Goal: Task Accomplishment & Management: Use online tool/utility

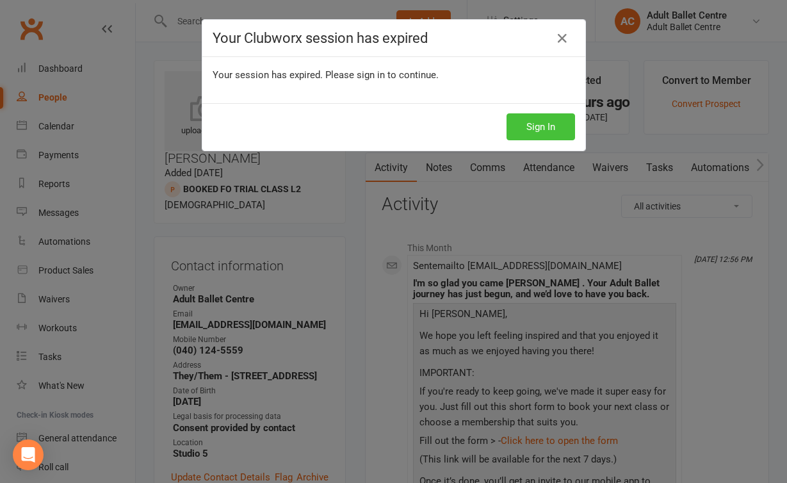
click at [543, 125] on button "Sign In" at bounding box center [541, 126] width 69 height 27
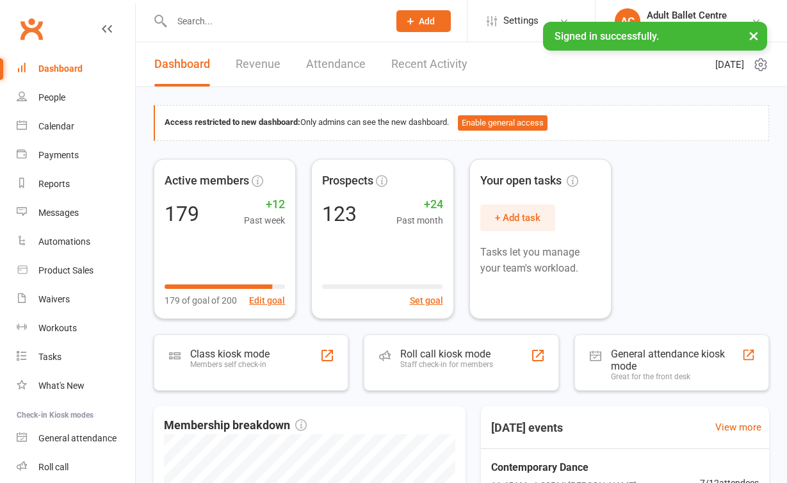
click at [424, 64] on link "Recent Activity" at bounding box center [429, 64] width 76 height 44
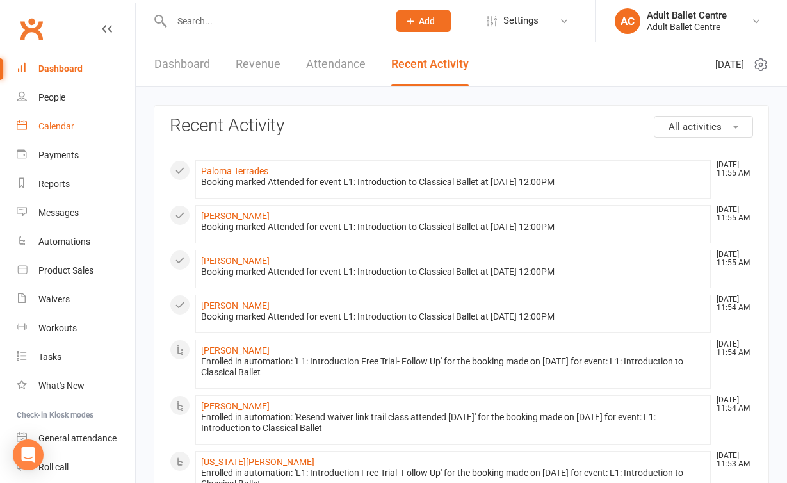
click at [64, 132] on link "Calendar" at bounding box center [76, 126] width 118 height 29
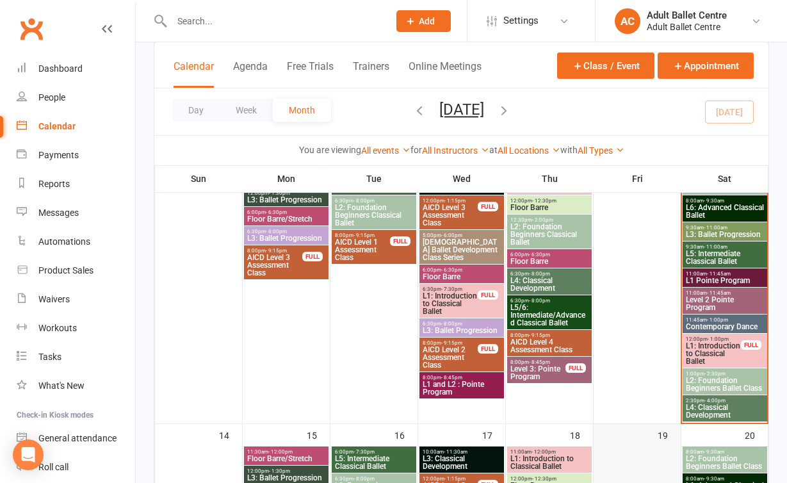
scroll to position [326, 0]
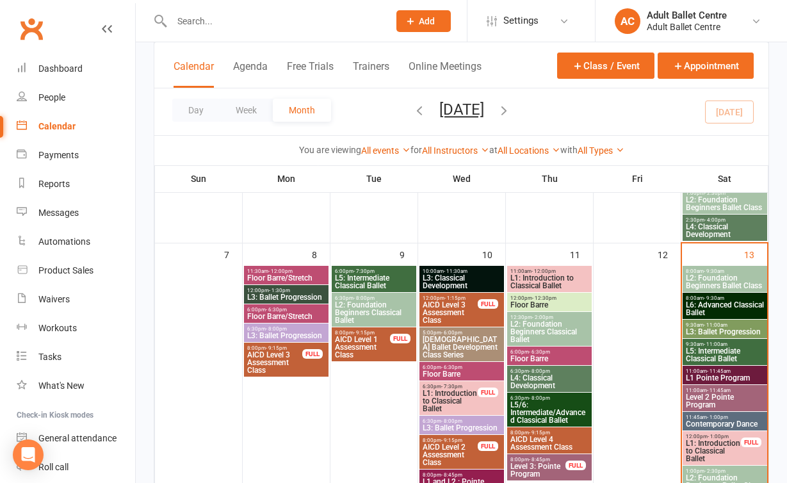
click at [732, 297] on span "8:00am - 9:30am" at bounding box center [724, 298] width 79 height 6
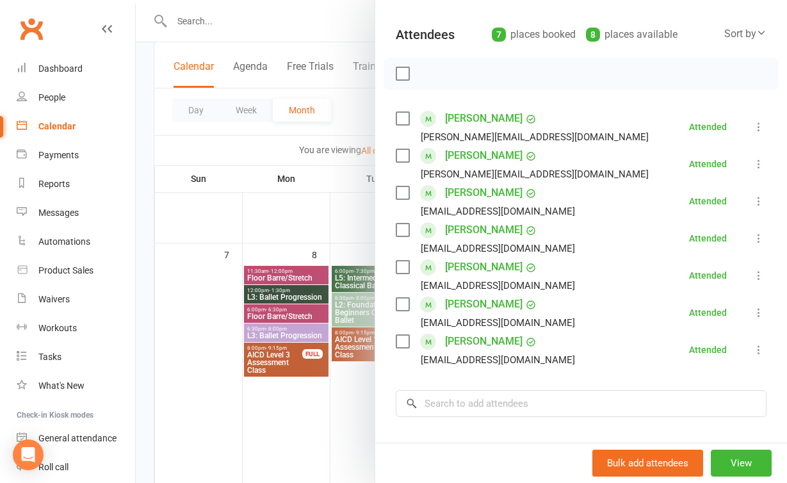
scroll to position [131, 0]
click at [295, 438] on div at bounding box center [461, 241] width 651 height 483
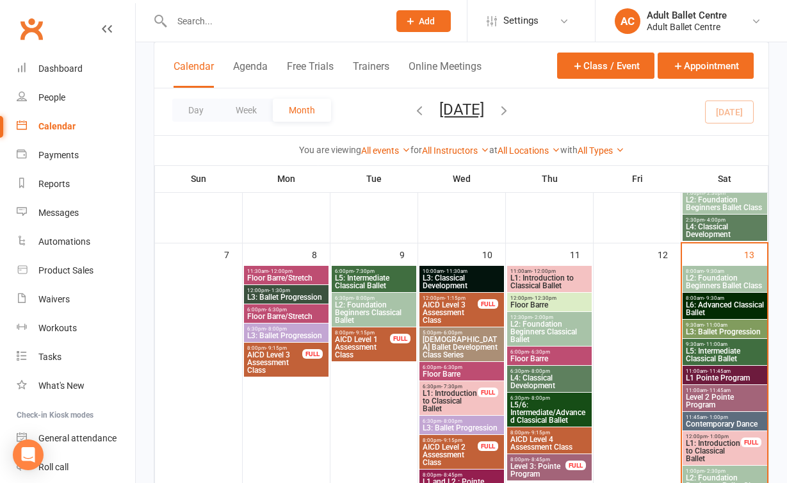
click at [708, 354] on span "L5: Intermediate Classical Ballet" at bounding box center [724, 354] width 79 height 15
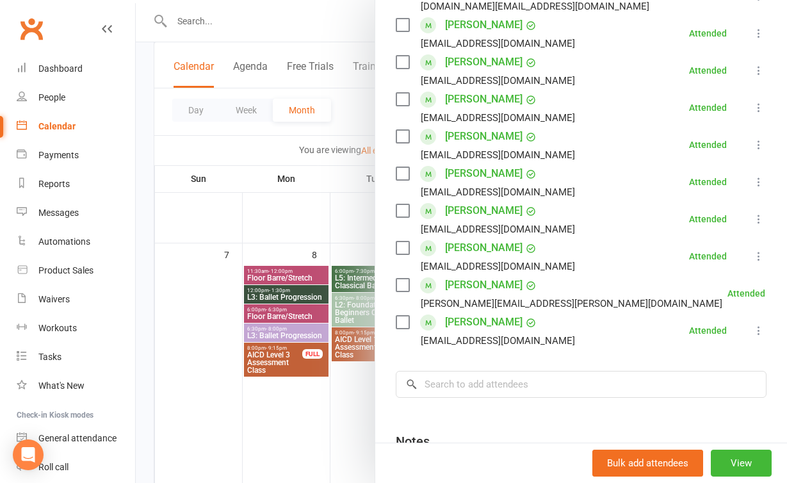
scroll to position [270, 0]
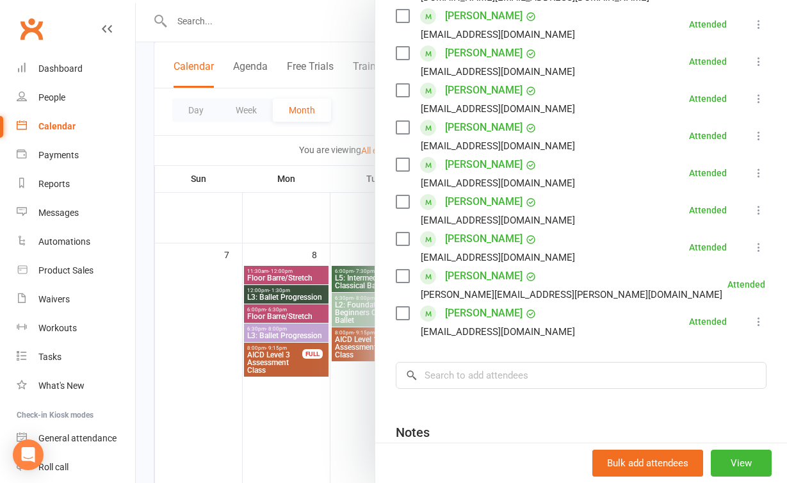
click at [331, 450] on div at bounding box center [461, 241] width 651 height 483
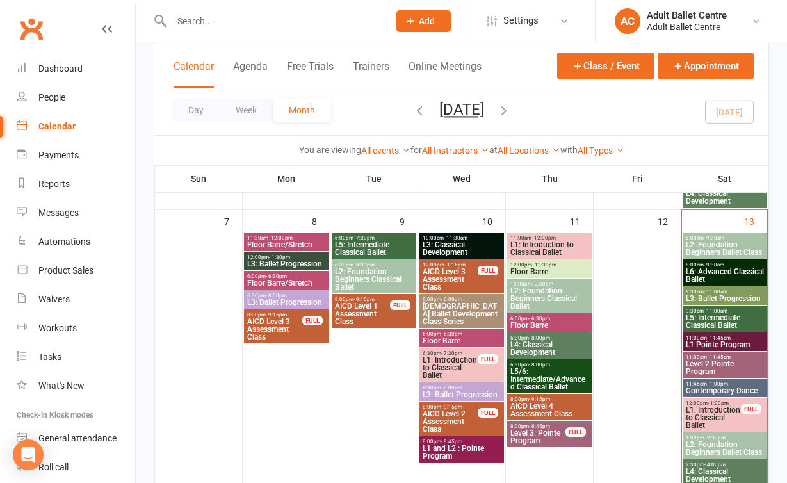
scroll to position [387, 0]
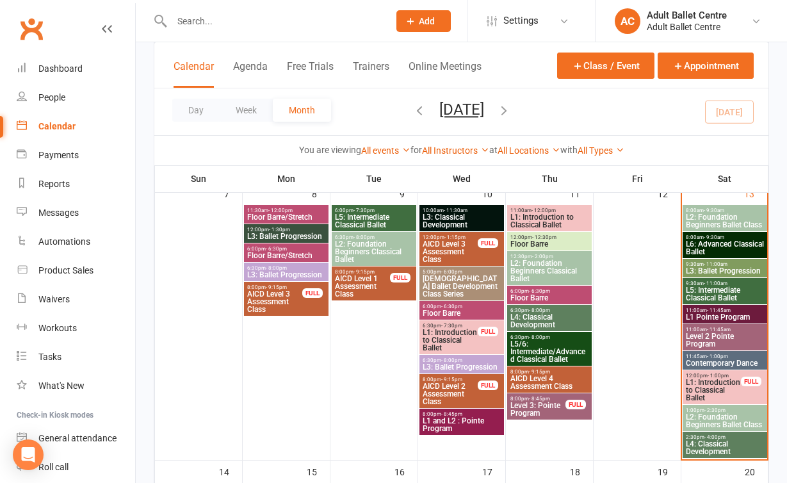
click at [722, 329] on span "- 11:45am" at bounding box center [719, 330] width 24 height 6
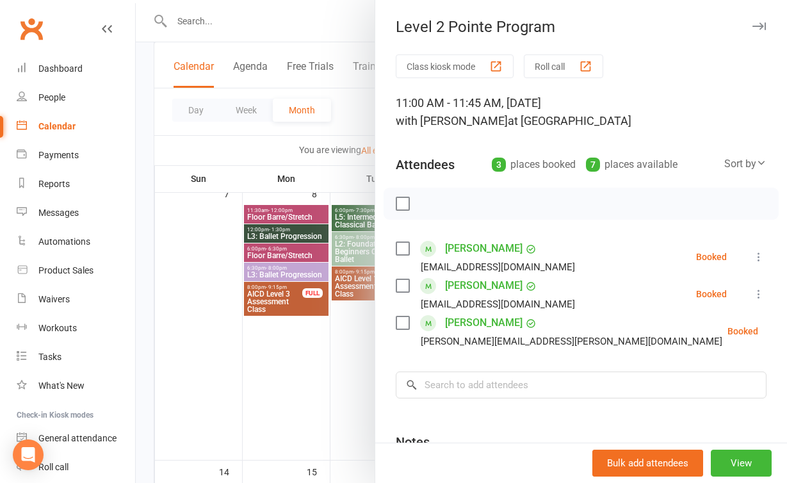
click at [758, 252] on icon at bounding box center [759, 256] width 13 height 13
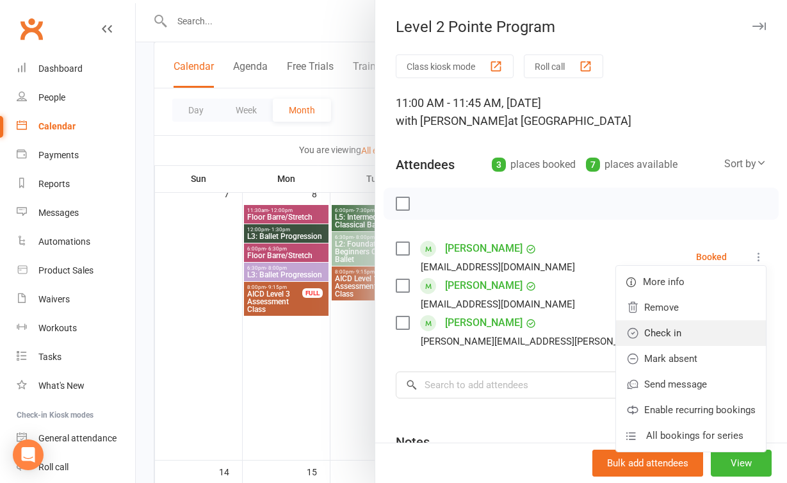
click at [703, 325] on link "Check in" at bounding box center [691, 333] width 150 height 26
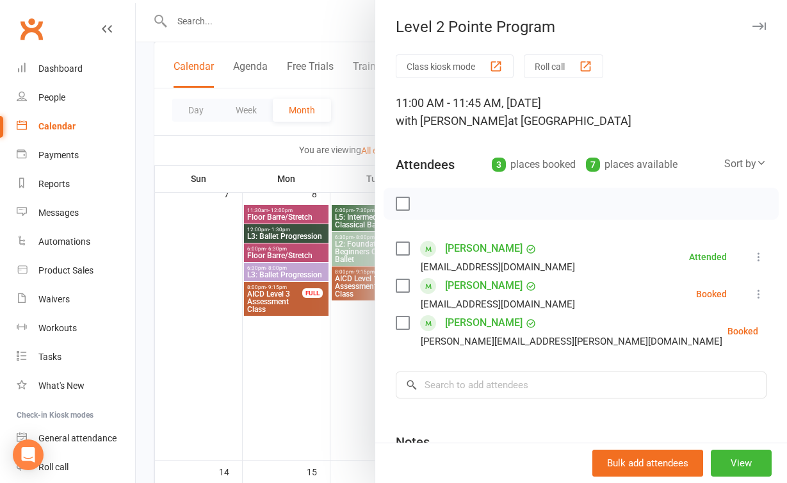
click at [759, 291] on icon at bounding box center [759, 294] width 13 height 13
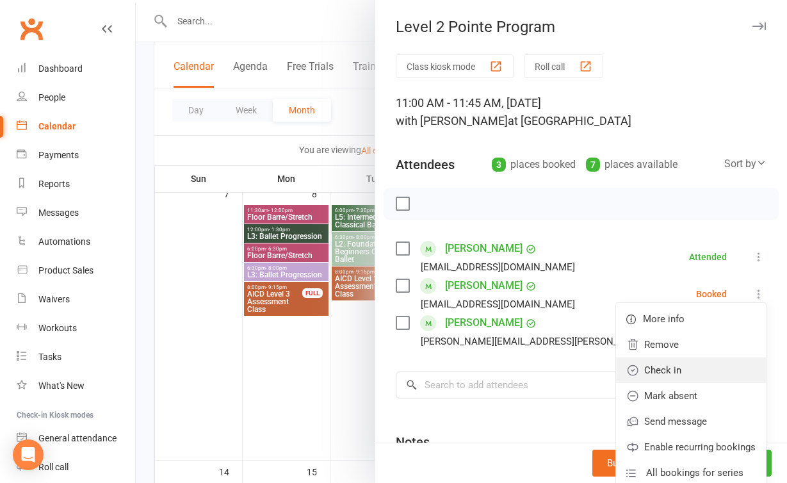
click at [699, 375] on link "Check in" at bounding box center [691, 370] width 150 height 26
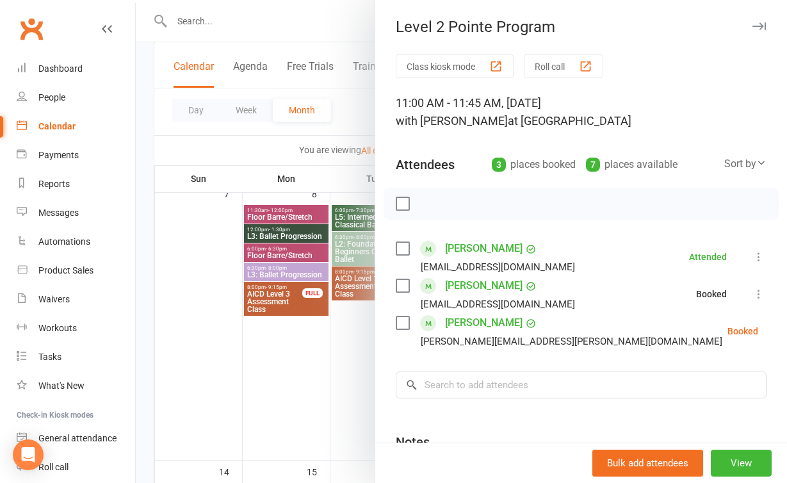
click at [784, 328] on icon at bounding box center [790, 331] width 13 height 13
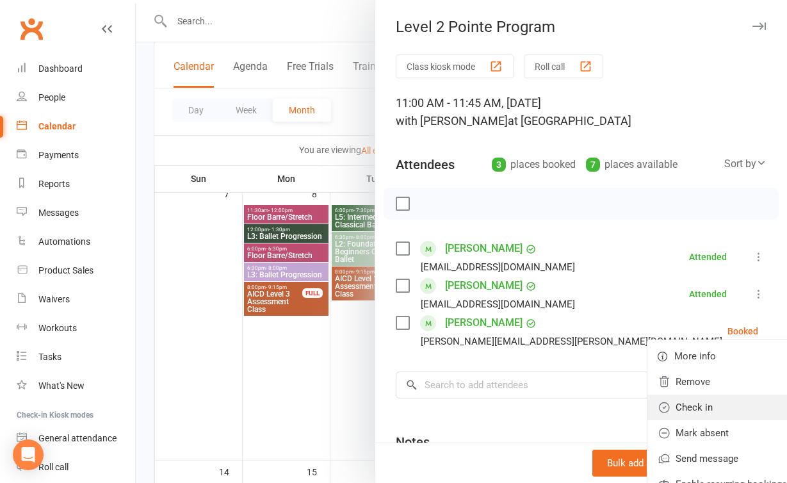
click at [708, 402] on link "Check in" at bounding box center [723, 408] width 150 height 26
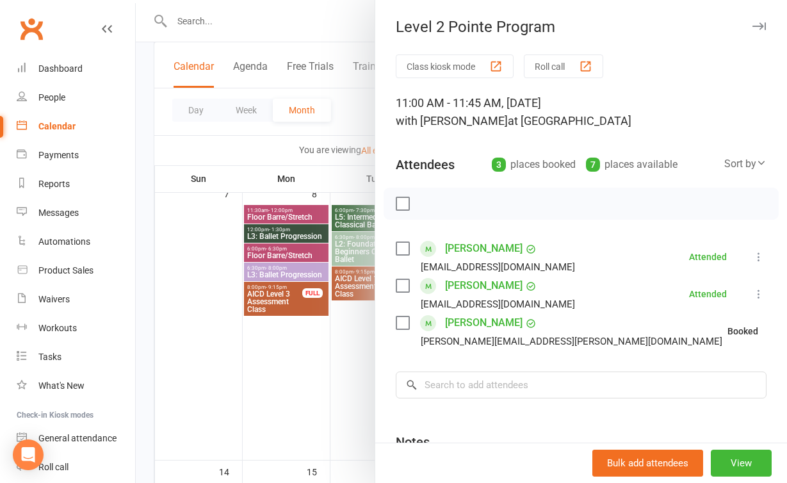
click at [268, 418] on div at bounding box center [461, 241] width 651 height 483
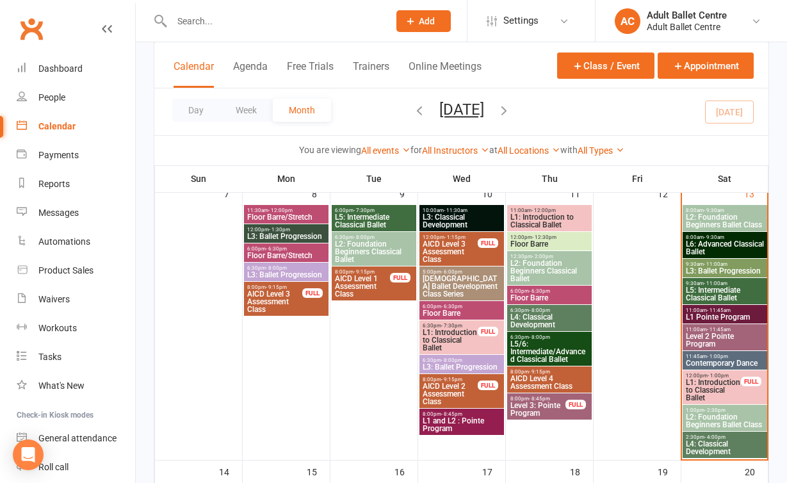
click at [729, 321] on span "L1 Pointe Program" at bounding box center [724, 317] width 79 height 8
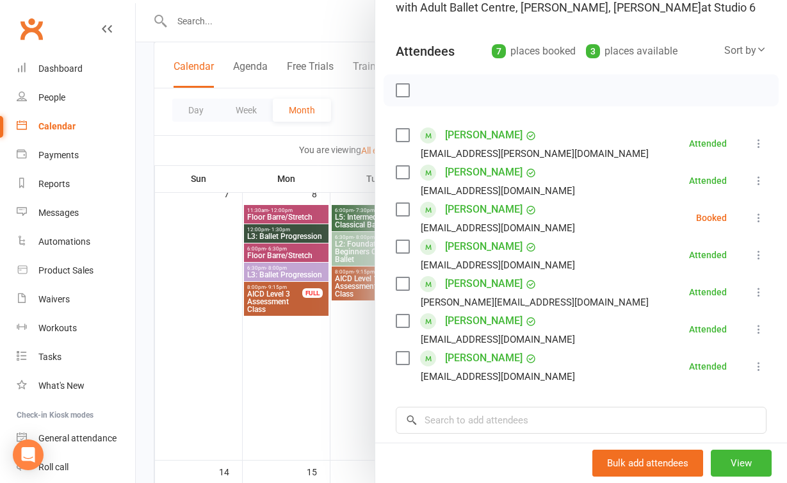
scroll to position [141, 0]
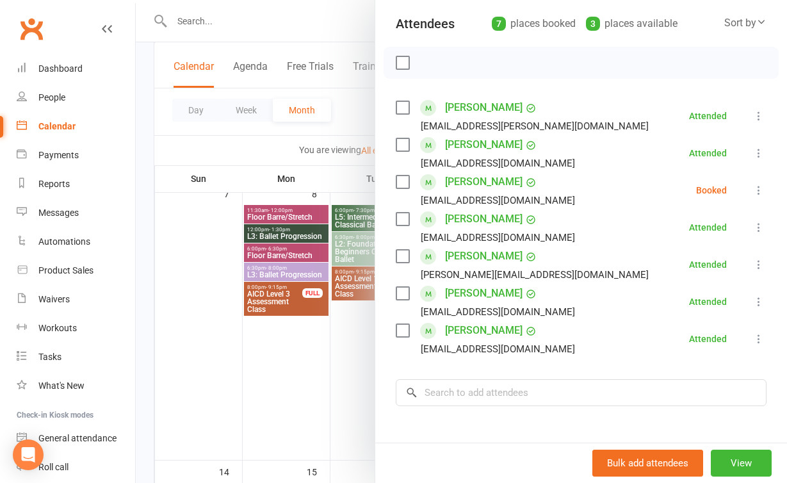
click at [321, 352] on div at bounding box center [461, 241] width 651 height 483
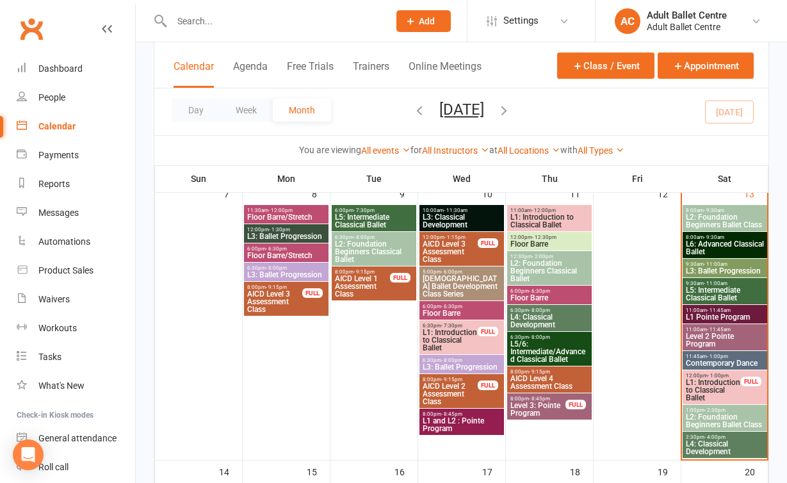
click at [733, 391] on span "L1: Introduction to Classical Ballet" at bounding box center [713, 390] width 56 height 23
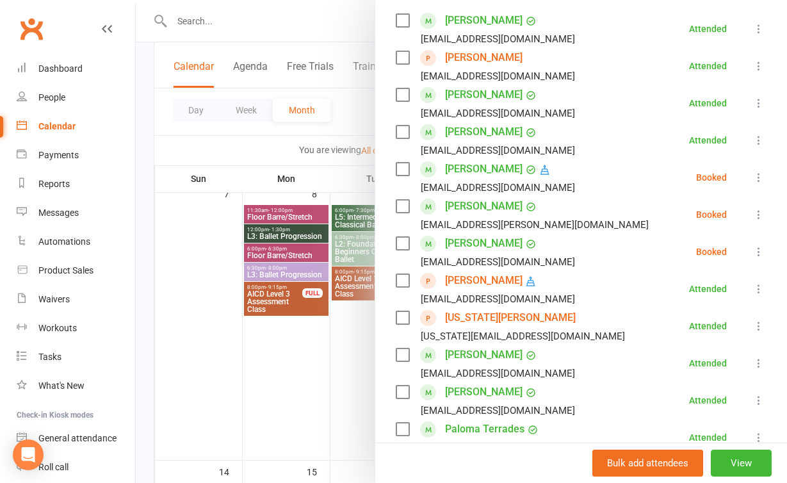
scroll to position [216, 0]
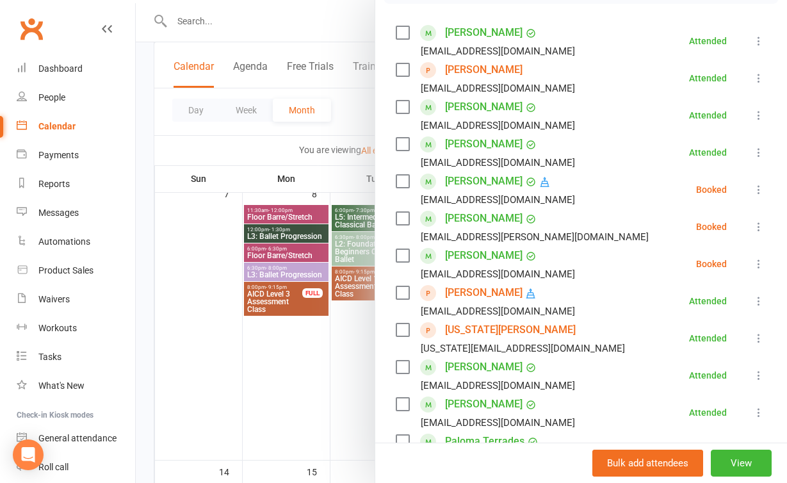
click at [338, 391] on div at bounding box center [461, 241] width 651 height 483
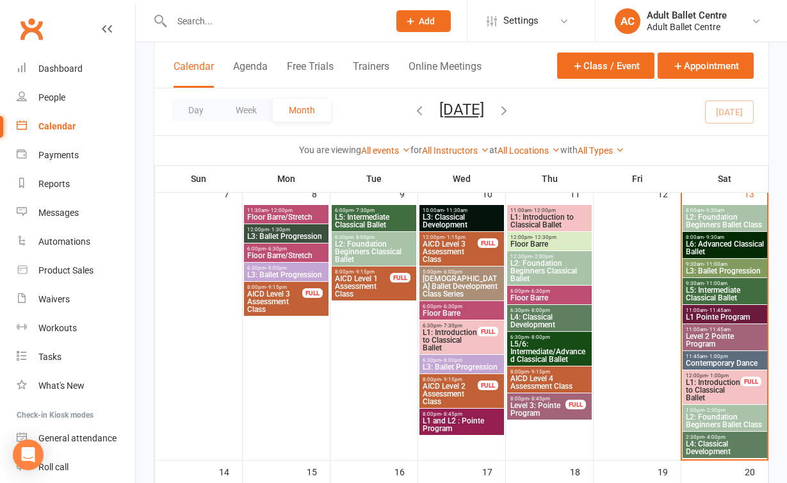
click at [742, 422] on span "L2: Foundation Beginners Ballet Class" at bounding box center [724, 420] width 79 height 15
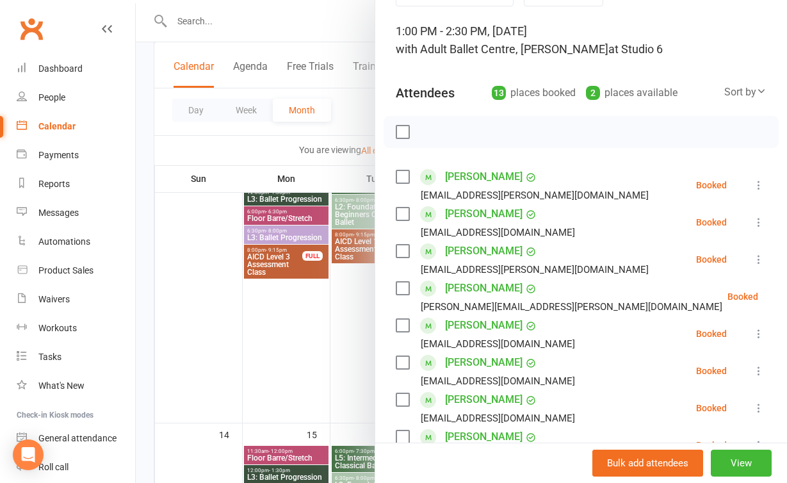
scroll to position [28, 0]
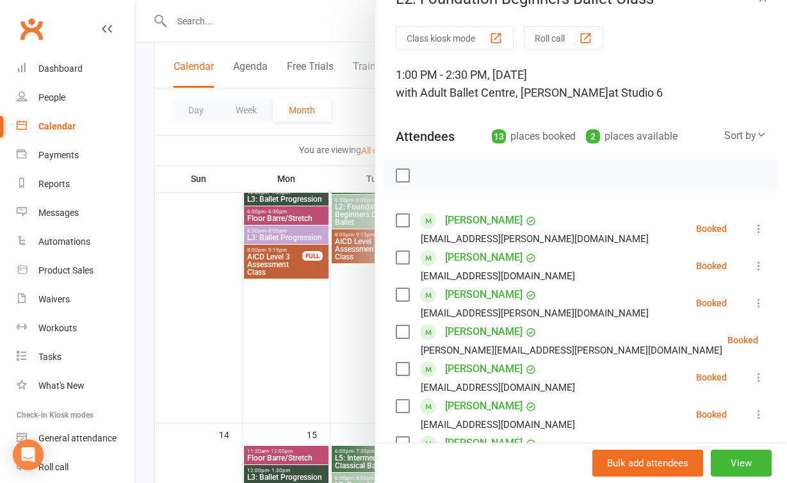
click at [300, 368] on div at bounding box center [461, 241] width 651 height 483
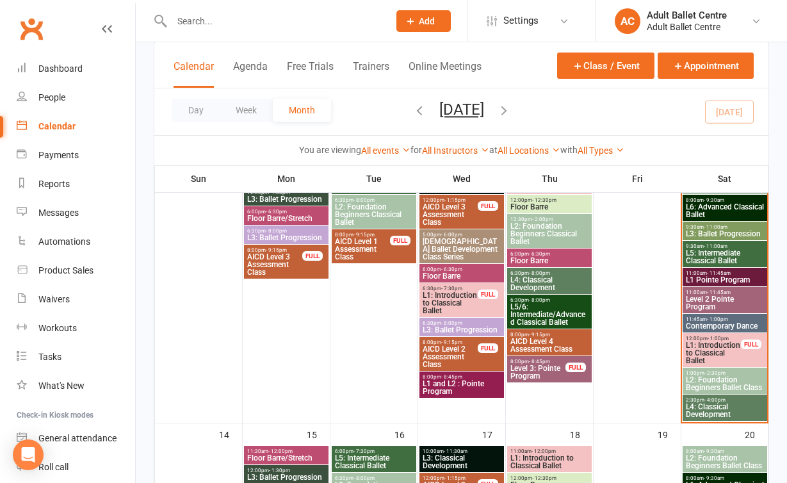
click at [706, 409] on span "L4: Classical Development" at bounding box center [724, 410] width 79 height 15
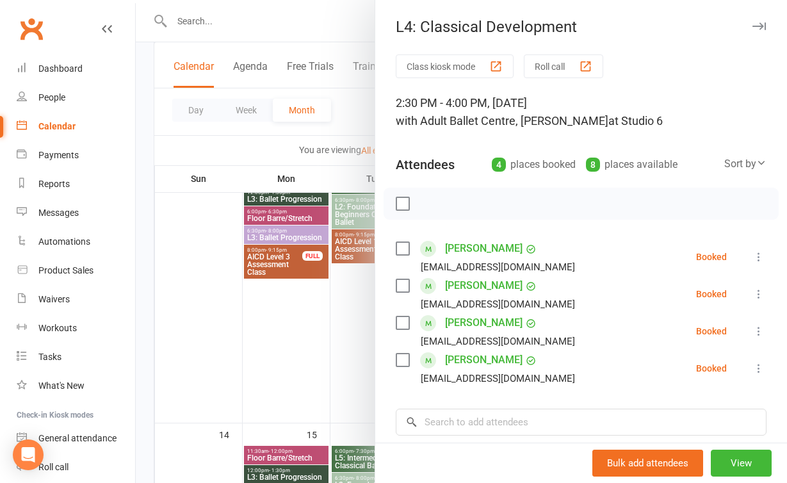
click at [332, 359] on div at bounding box center [461, 241] width 651 height 483
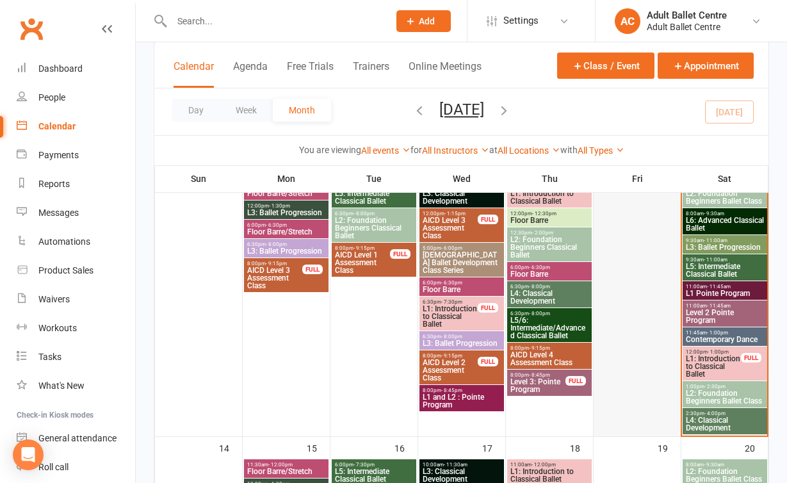
scroll to position [380, 0]
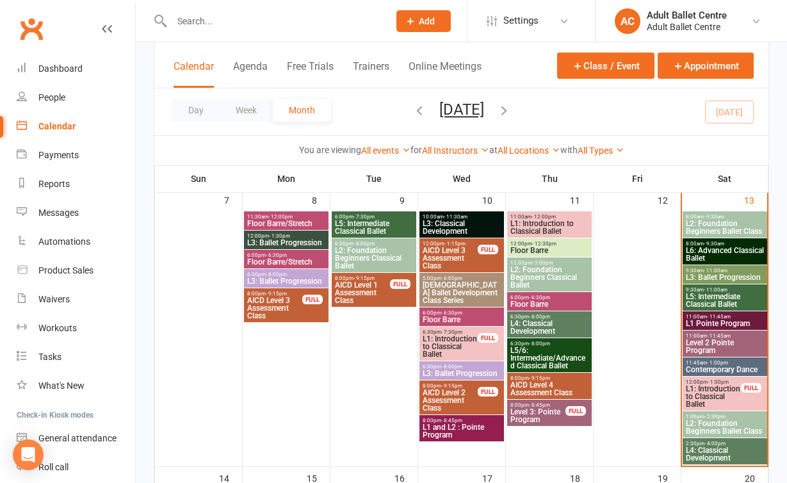
click at [694, 452] on span "L4: Classical Development" at bounding box center [724, 453] width 79 height 15
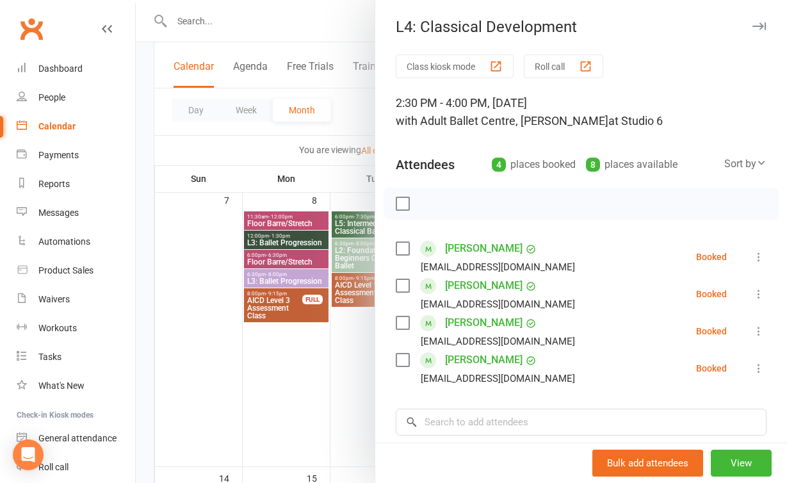
click at [368, 389] on div at bounding box center [461, 241] width 651 height 483
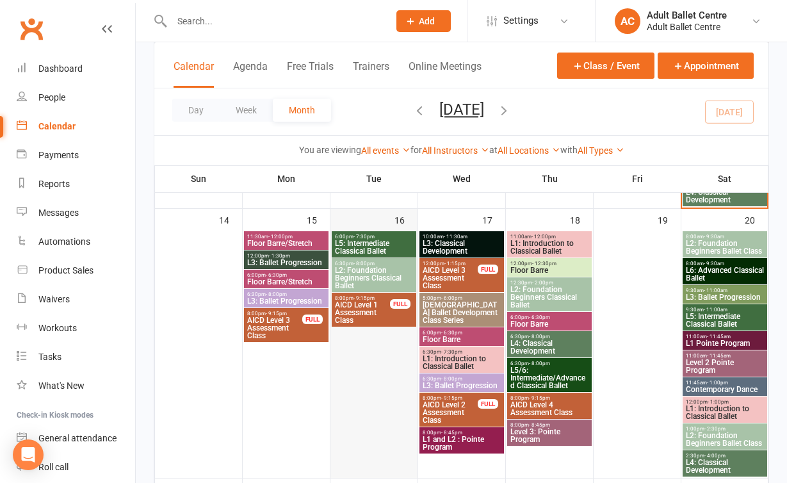
scroll to position [638, 0]
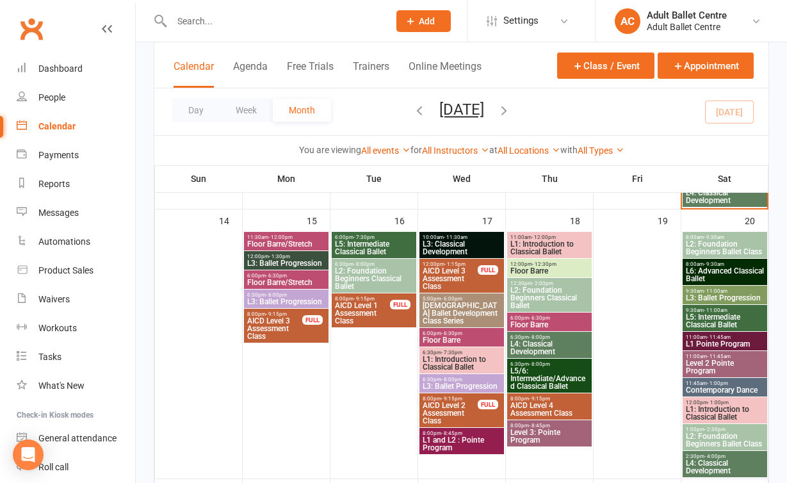
click at [288, 261] on span "L3: Ballet Progression" at bounding box center [286, 263] width 79 height 8
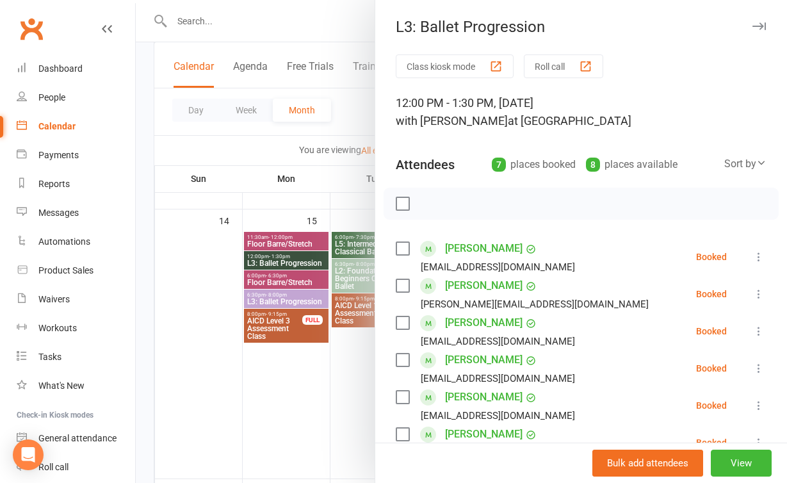
click at [360, 354] on div at bounding box center [461, 241] width 651 height 483
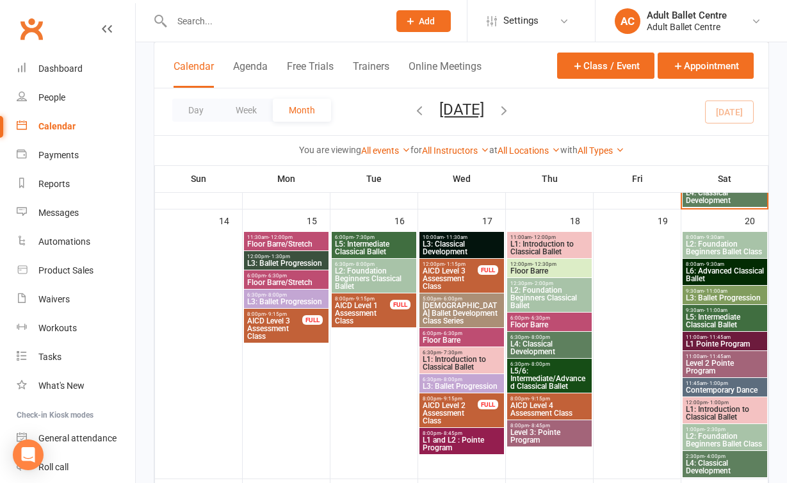
click at [289, 257] on span "12:00pm - 1:30pm" at bounding box center [286, 257] width 79 height 6
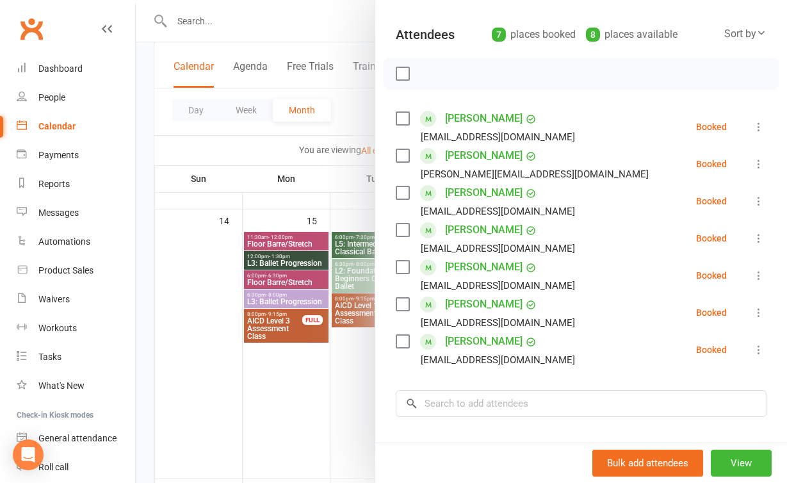
scroll to position [138, 0]
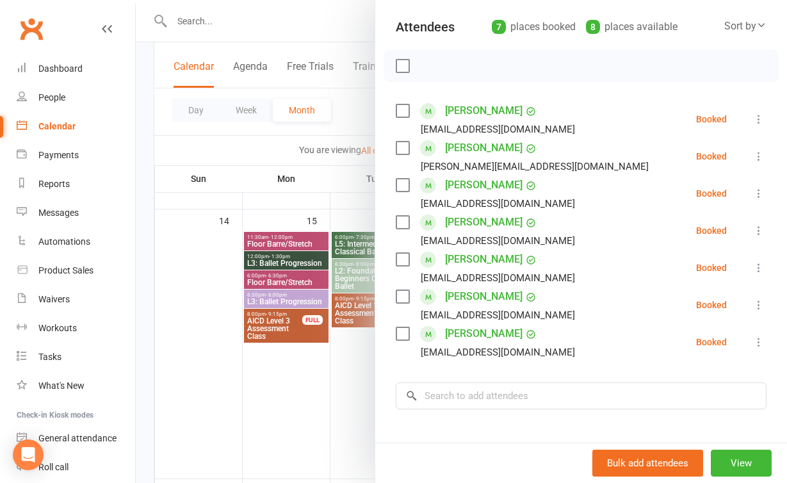
click at [286, 396] on div at bounding box center [461, 241] width 651 height 483
